Goal: Task Accomplishment & Management: Manage account settings

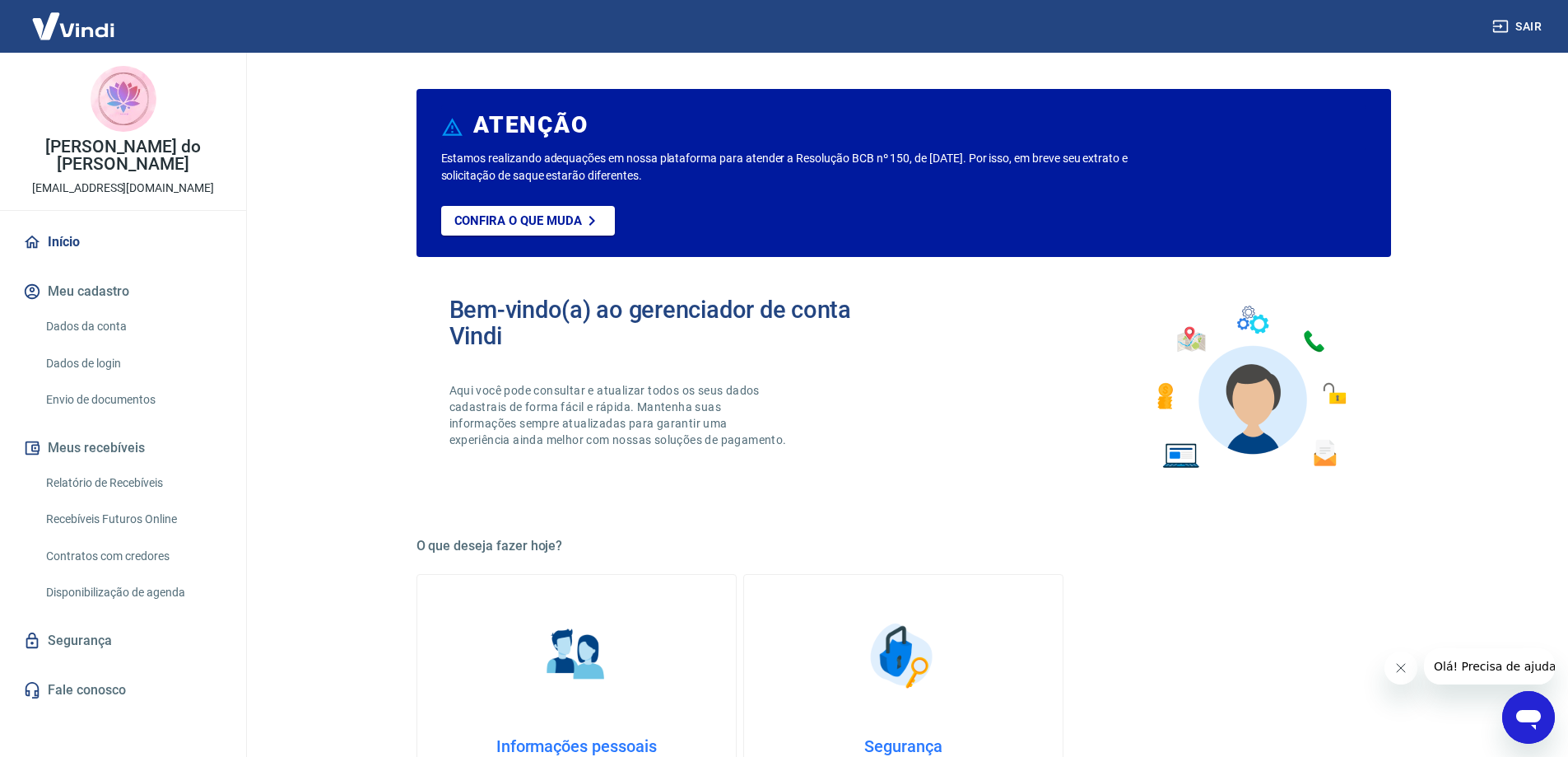
click at [95, 383] on link "Envio de documentos" at bounding box center [132, 399] width 187 height 33
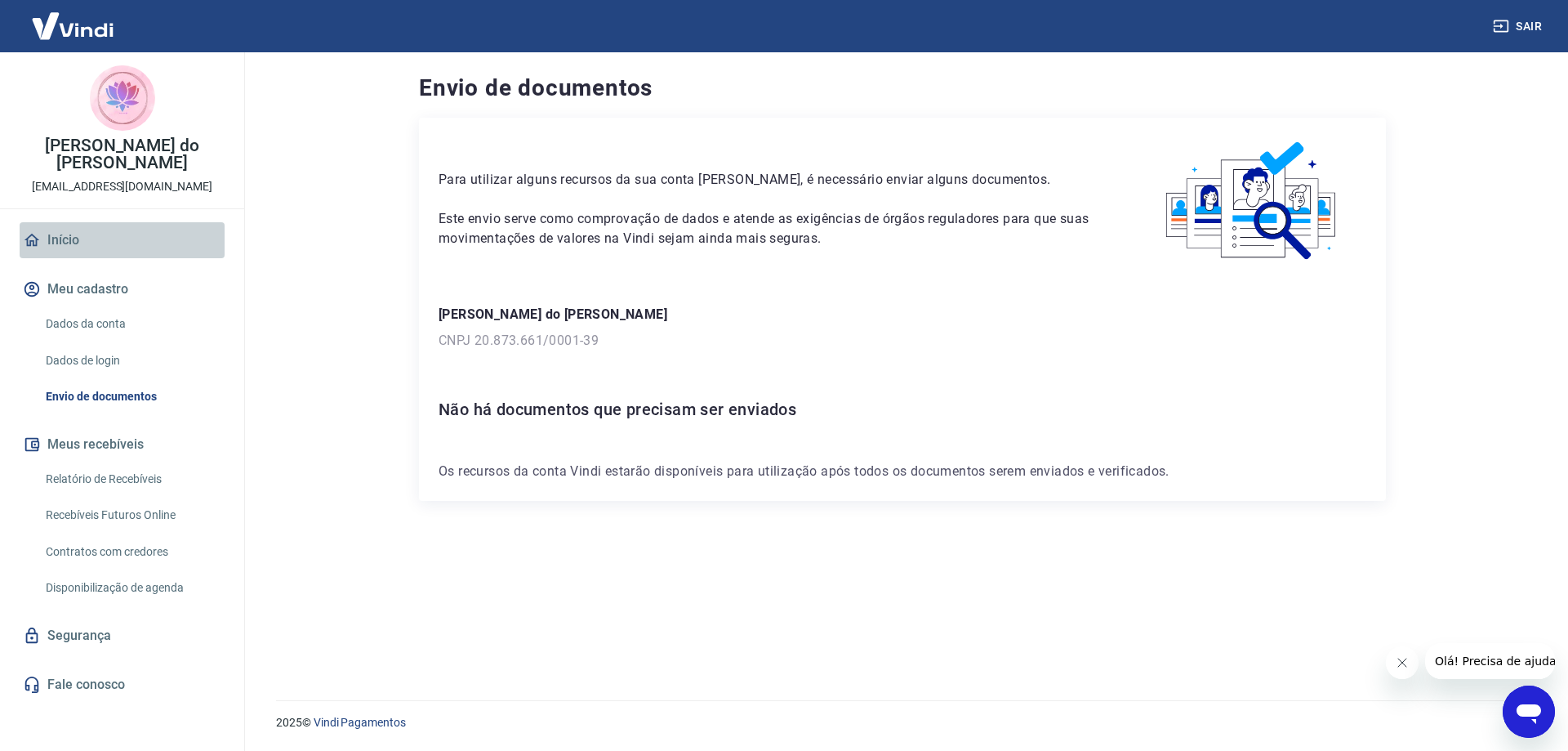
click at [61, 222] on link "Início" at bounding box center [122, 239] width 205 height 36
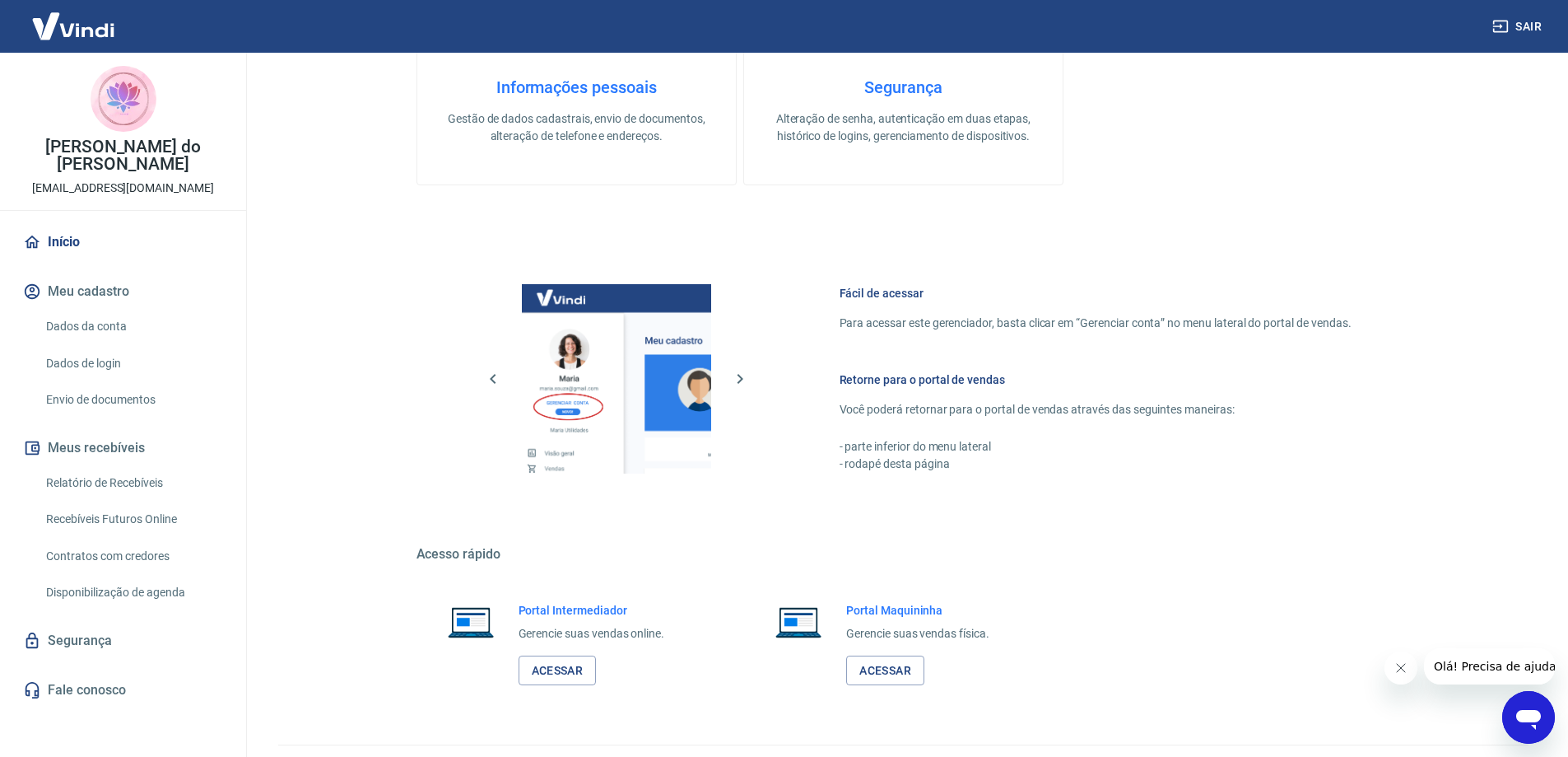
scroll to position [698, 0]
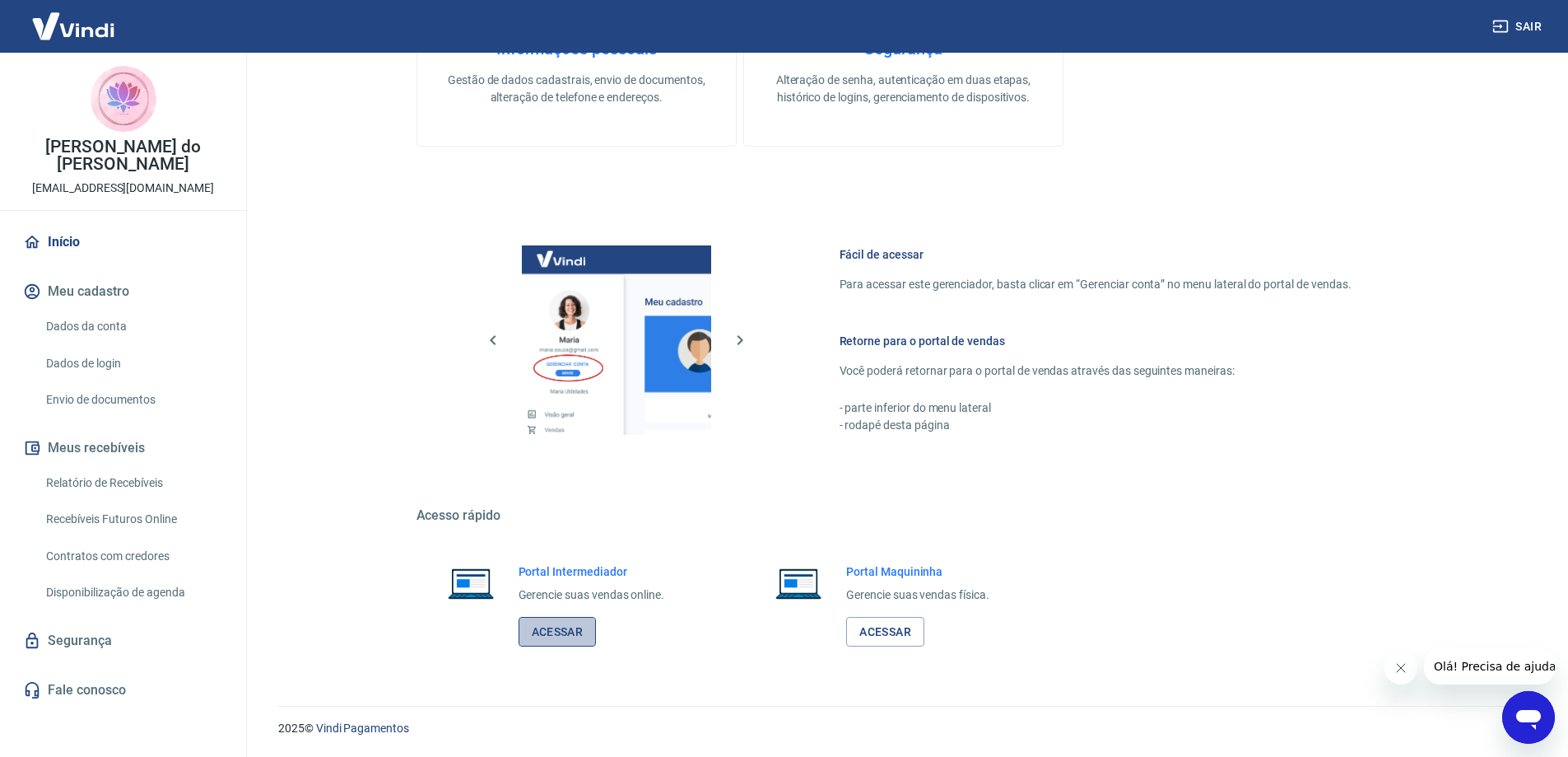
click at [564, 629] on link "Acessar" at bounding box center [557, 631] width 78 height 30
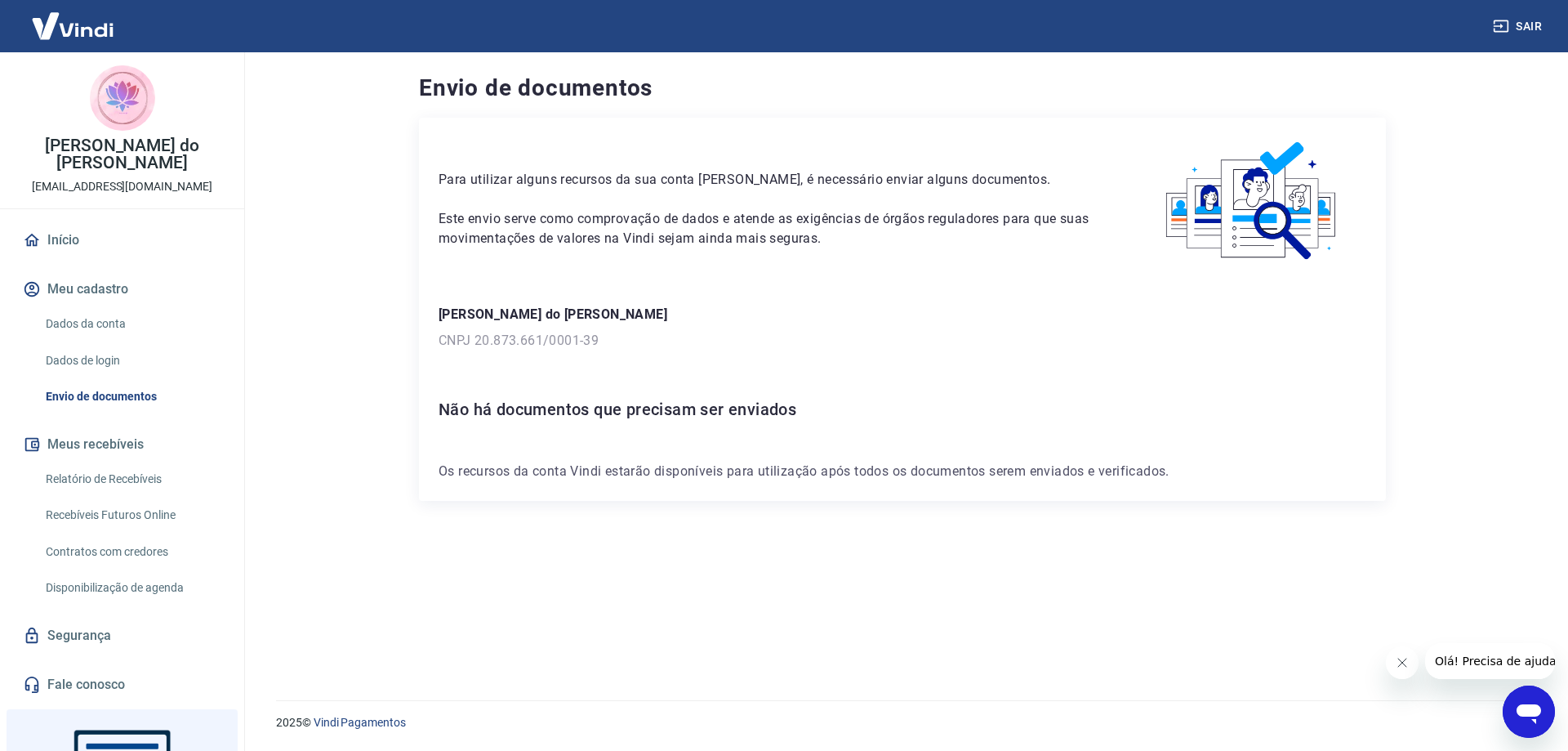
click at [1399, 662] on icon "Fechar mensagem da empresa" at bounding box center [1401, 662] width 13 height 13
